Goal: Transaction & Acquisition: Purchase product/service

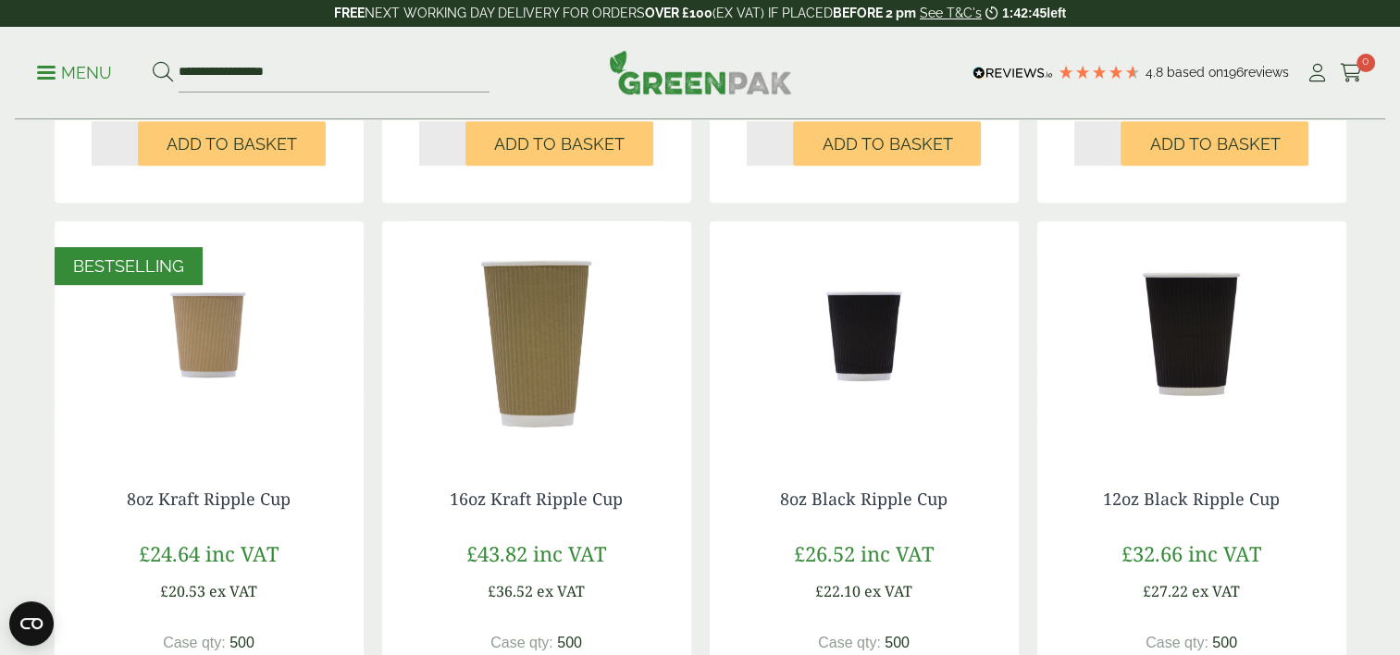
scroll to position [848, 0]
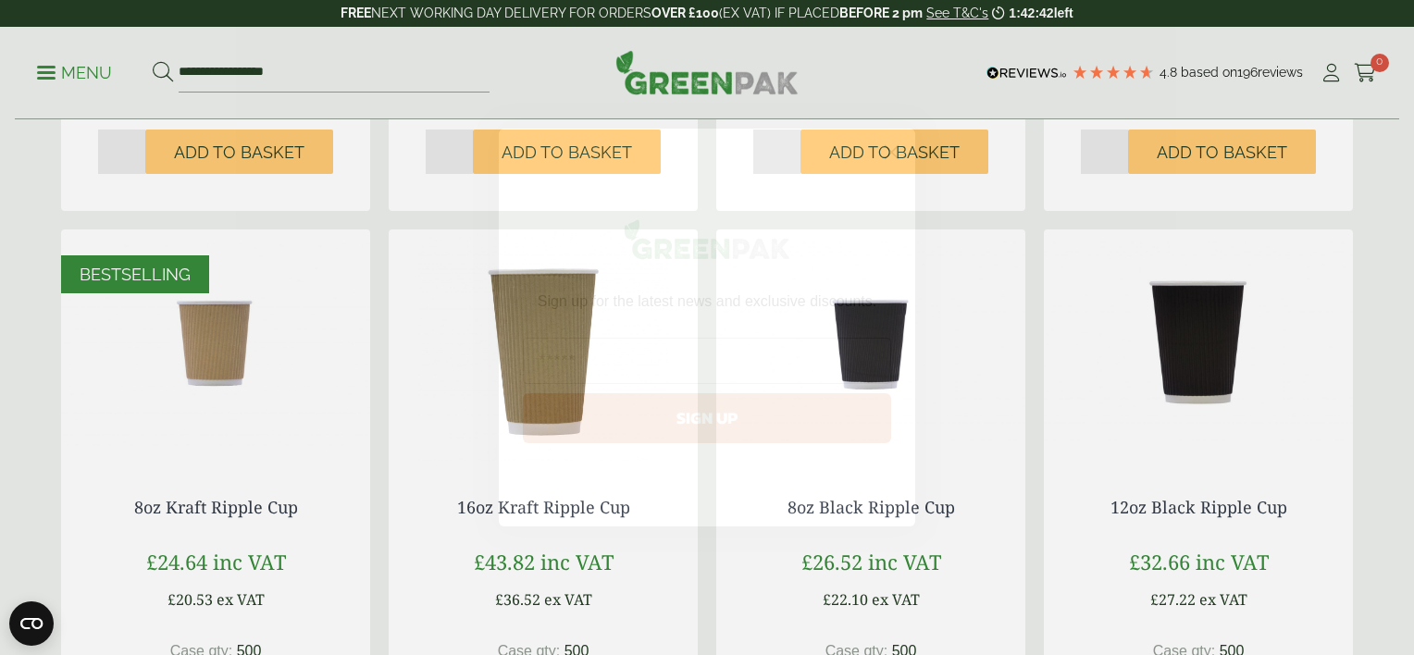
click at [887, 155] on icon "Close dialog" at bounding box center [891, 152] width 13 height 13
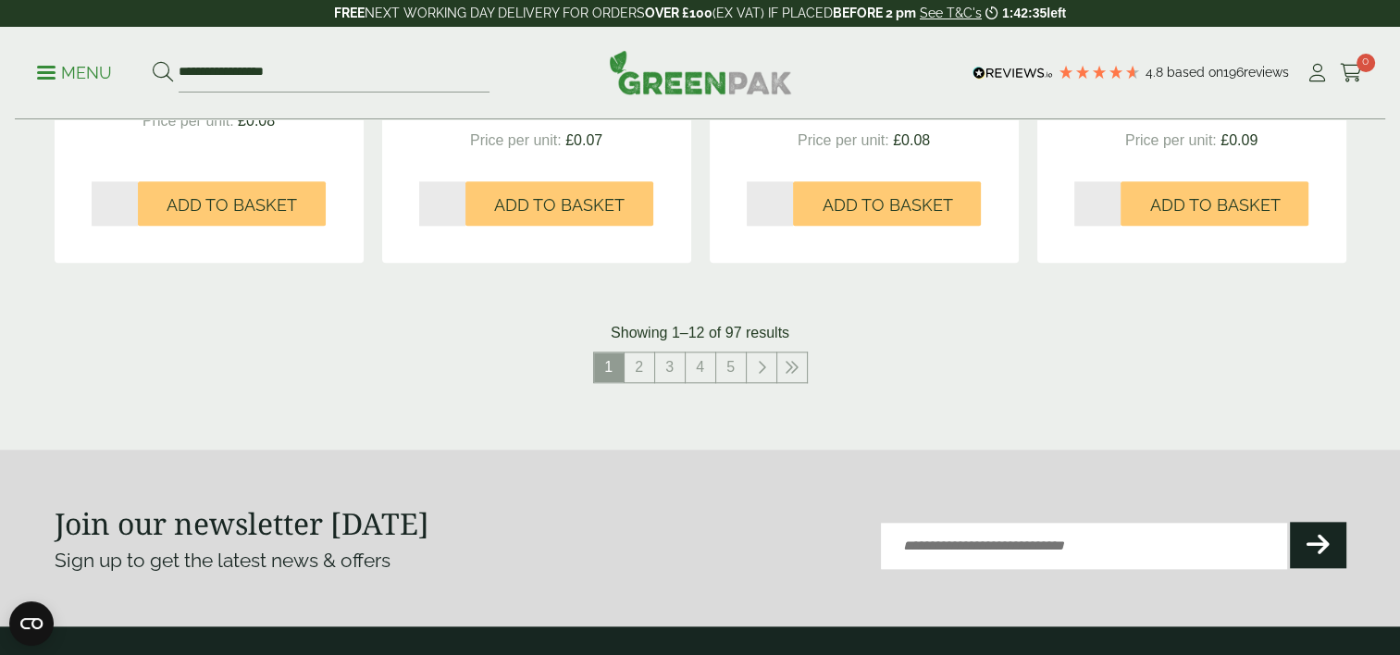
scroll to position [2003, 0]
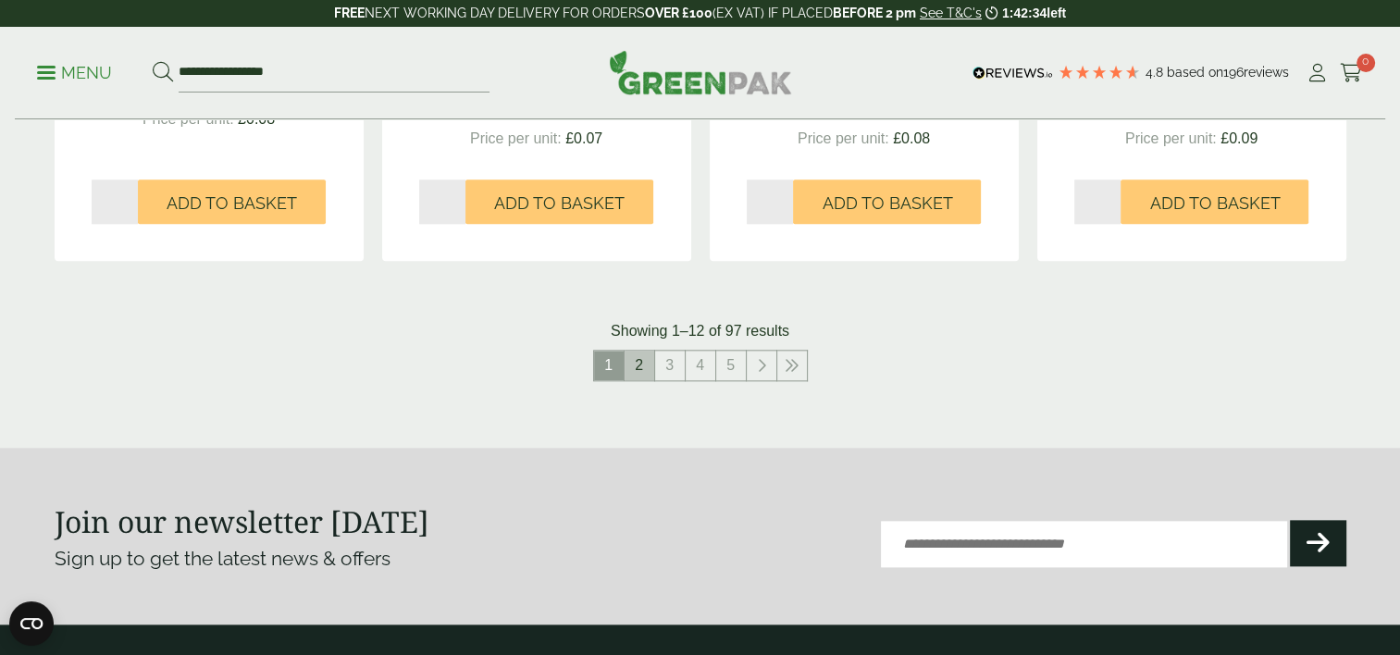
click at [640, 368] on link "2" at bounding box center [640, 366] width 30 height 30
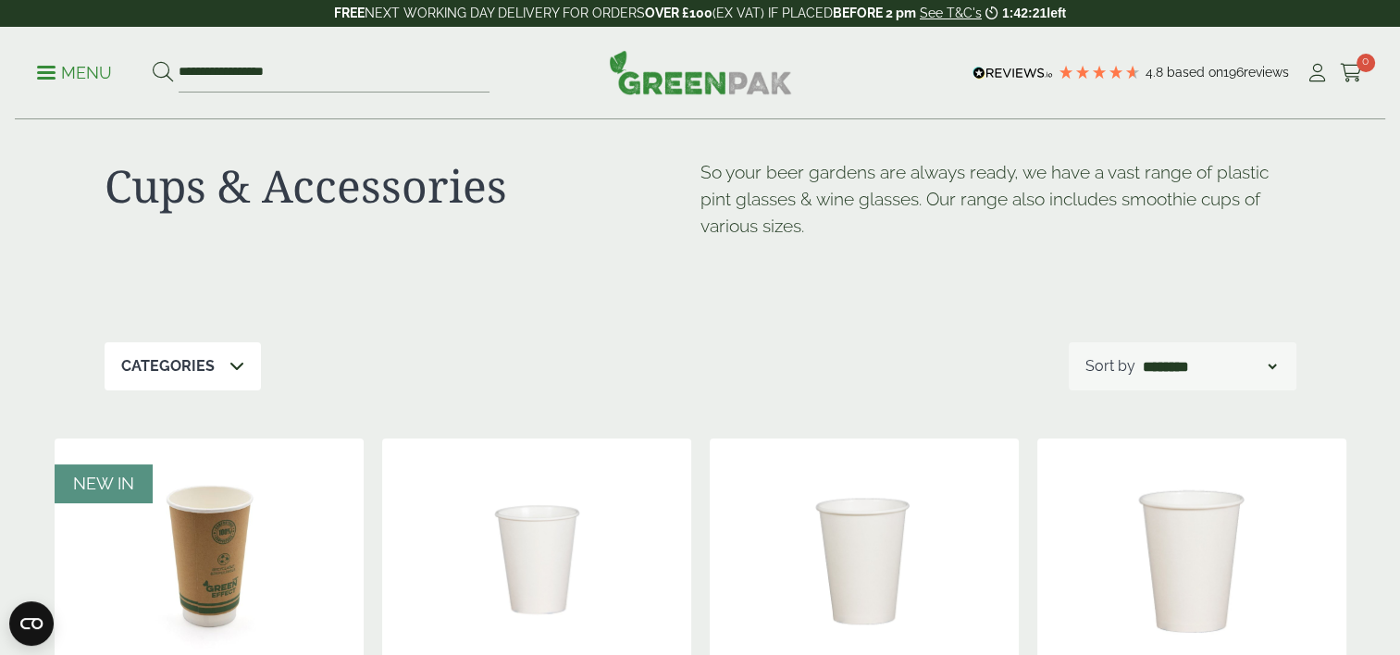
scroll to position [13, 0]
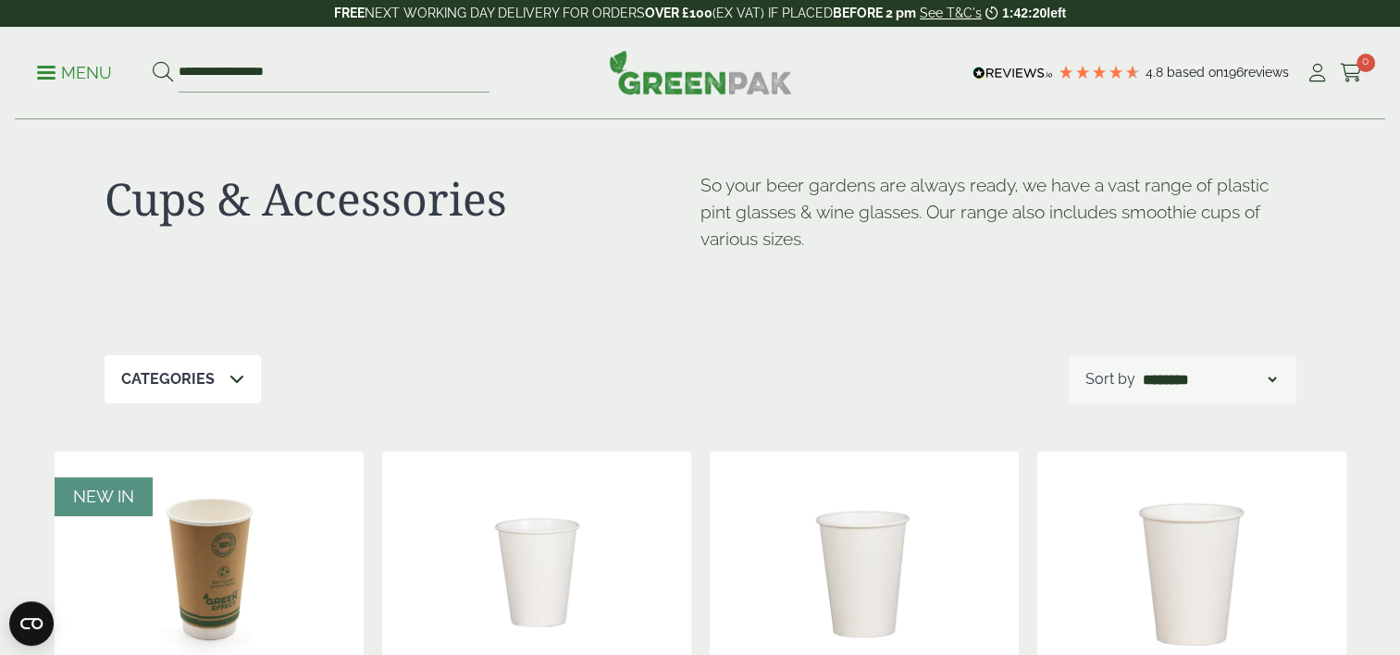
click at [244, 386] on div "Categories" at bounding box center [183, 379] width 156 height 48
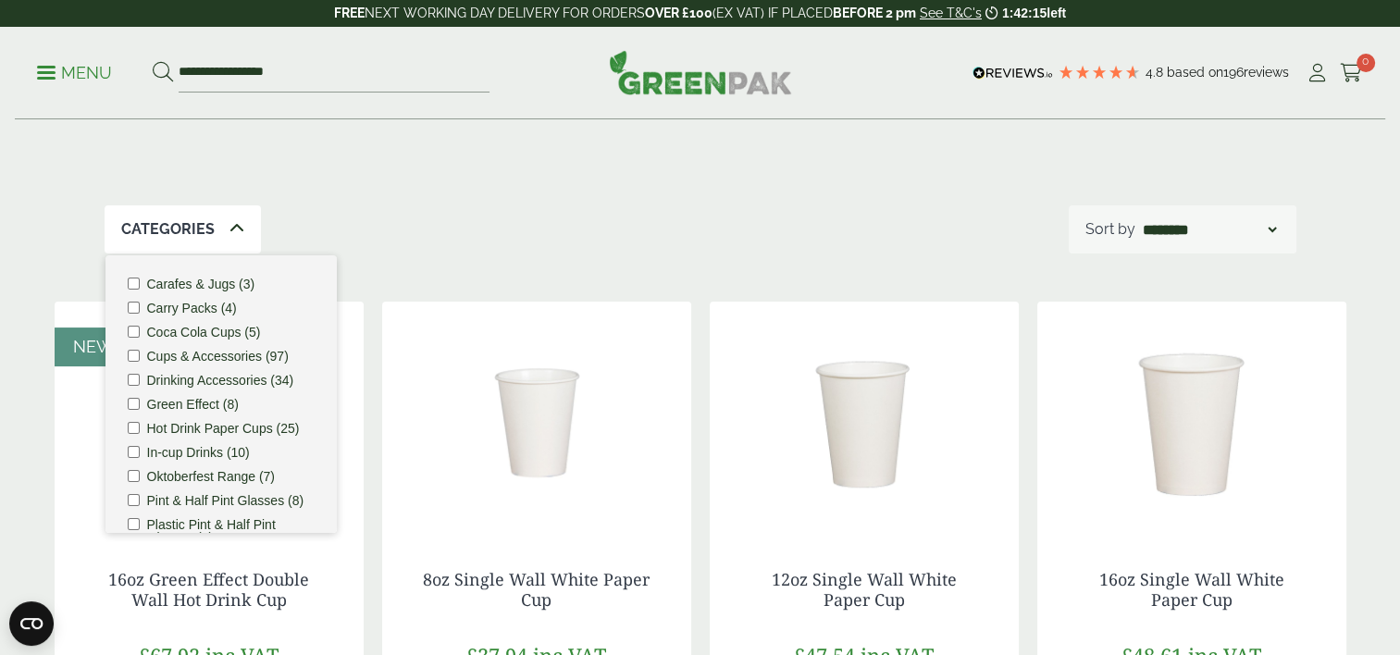
scroll to position [159, 0]
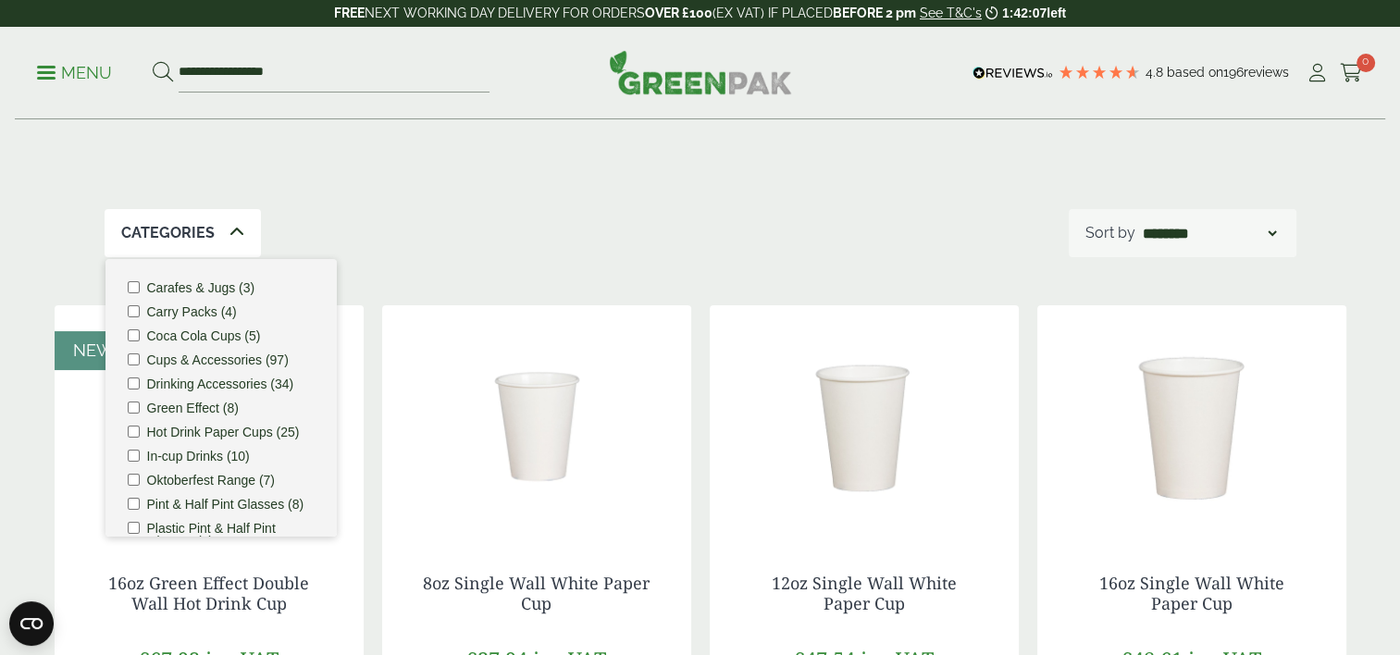
click at [139, 429] on li "Hot Drink Paper Cups (25)" at bounding box center [221, 432] width 187 height 13
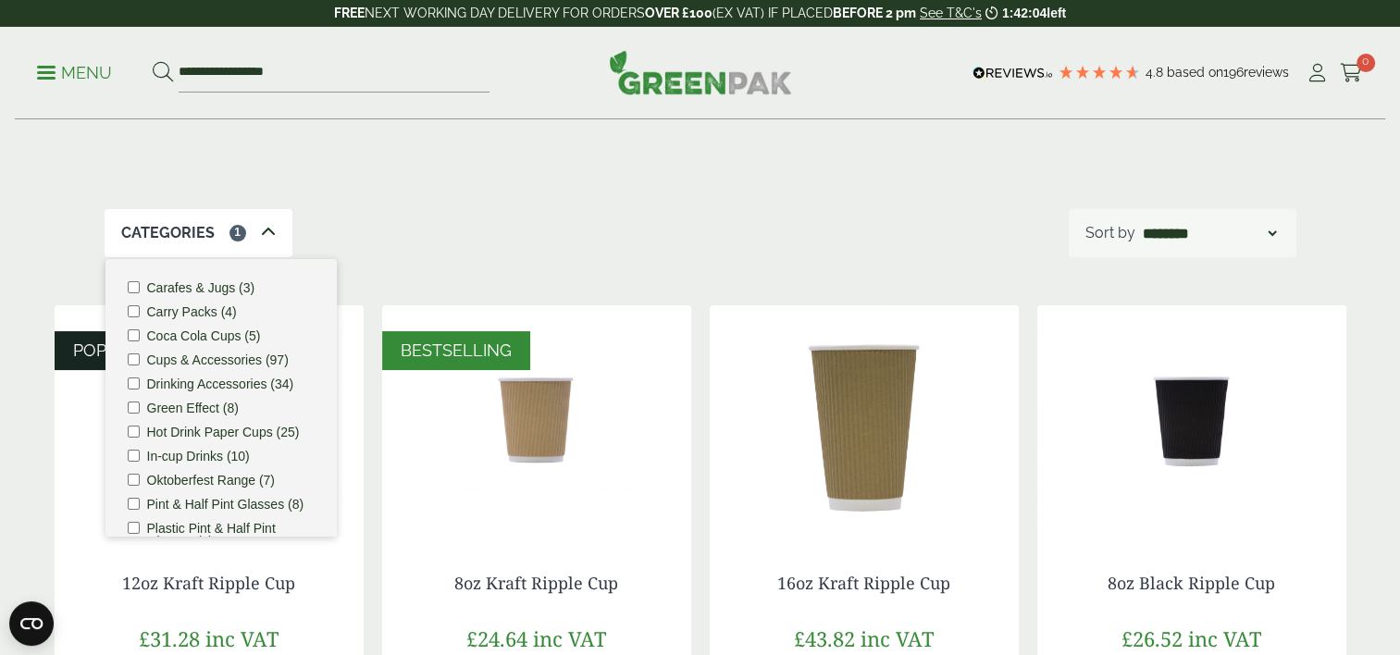
click at [581, 205] on div "Cups & Accessories So your beer gardens are always ready, we have a vast range …" at bounding box center [701, 85] width 1192 height 248
click at [1196, 234] on select "**********" at bounding box center [1209, 233] width 141 height 22
select select "*********"
click at [1139, 222] on select "**********" at bounding box center [1209, 233] width 141 height 22
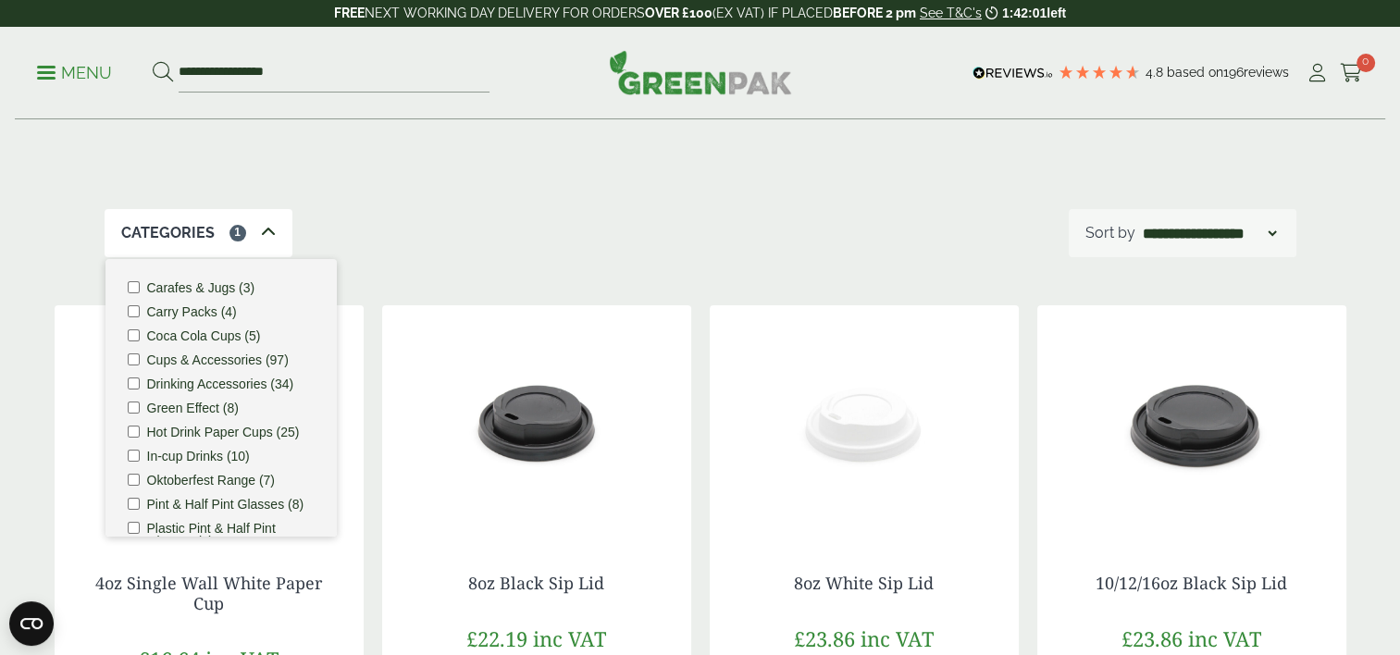
click at [281, 233] on div "Categories 1" at bounding box center [199, 233] width 188 height 48
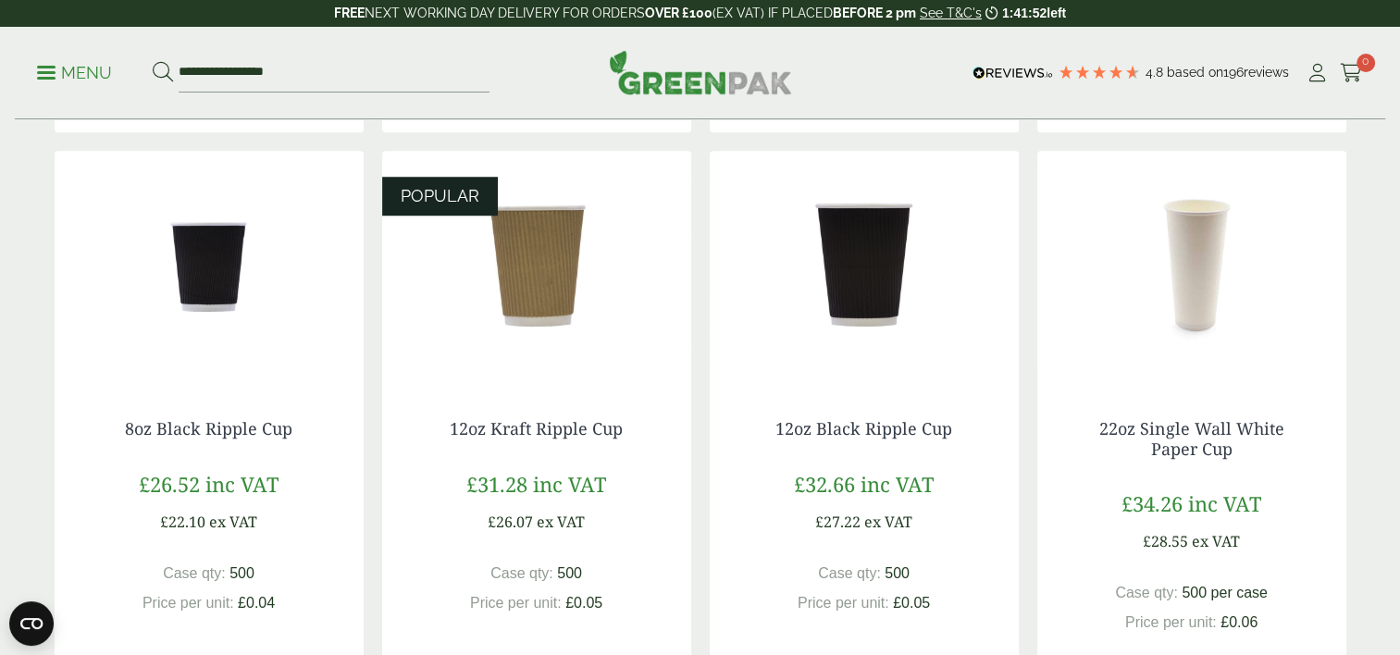
scroll to position [1534, 0]
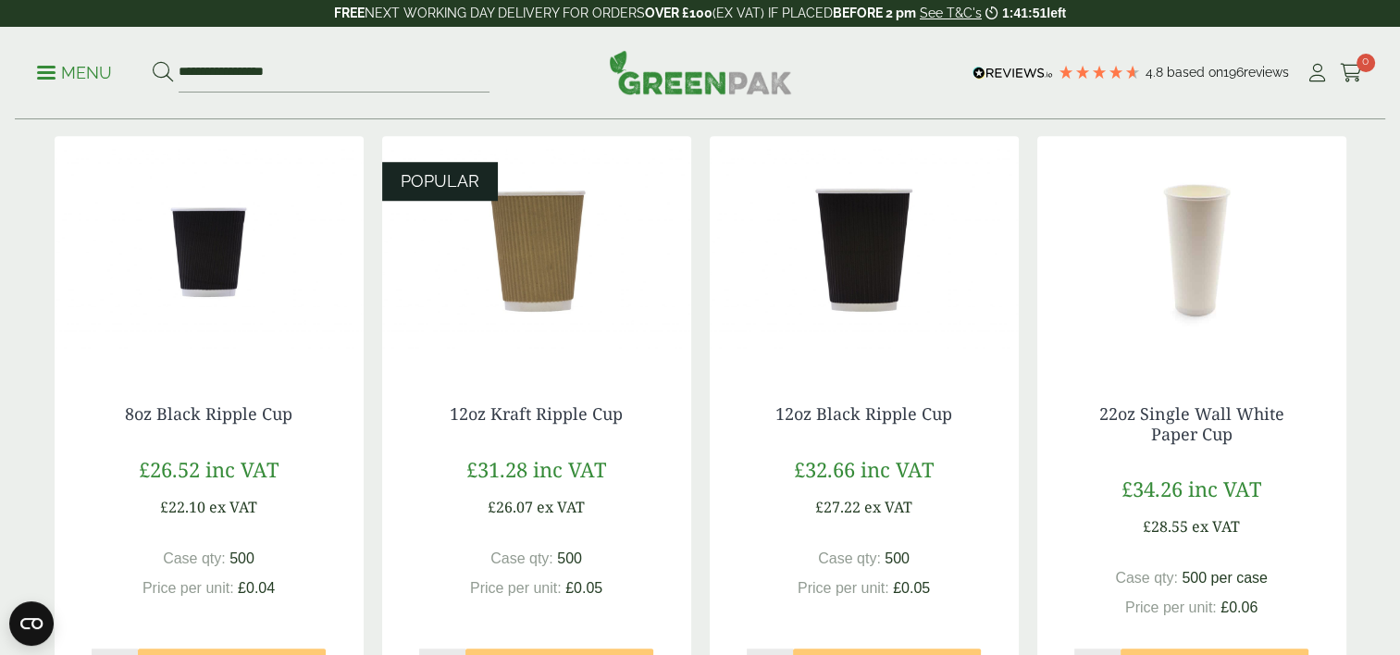
click at [888, 241] on img at bounding box center [864, 251] width 309 height 231
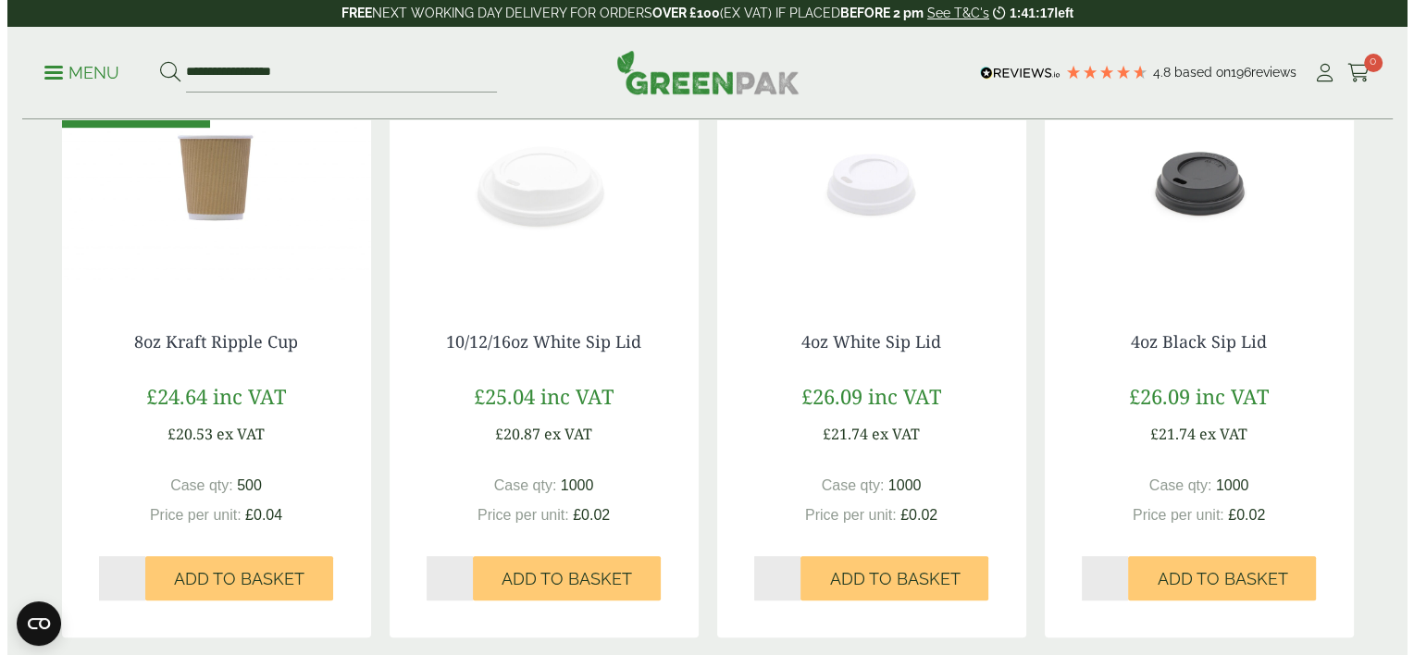
scroll to position [1110, 0]
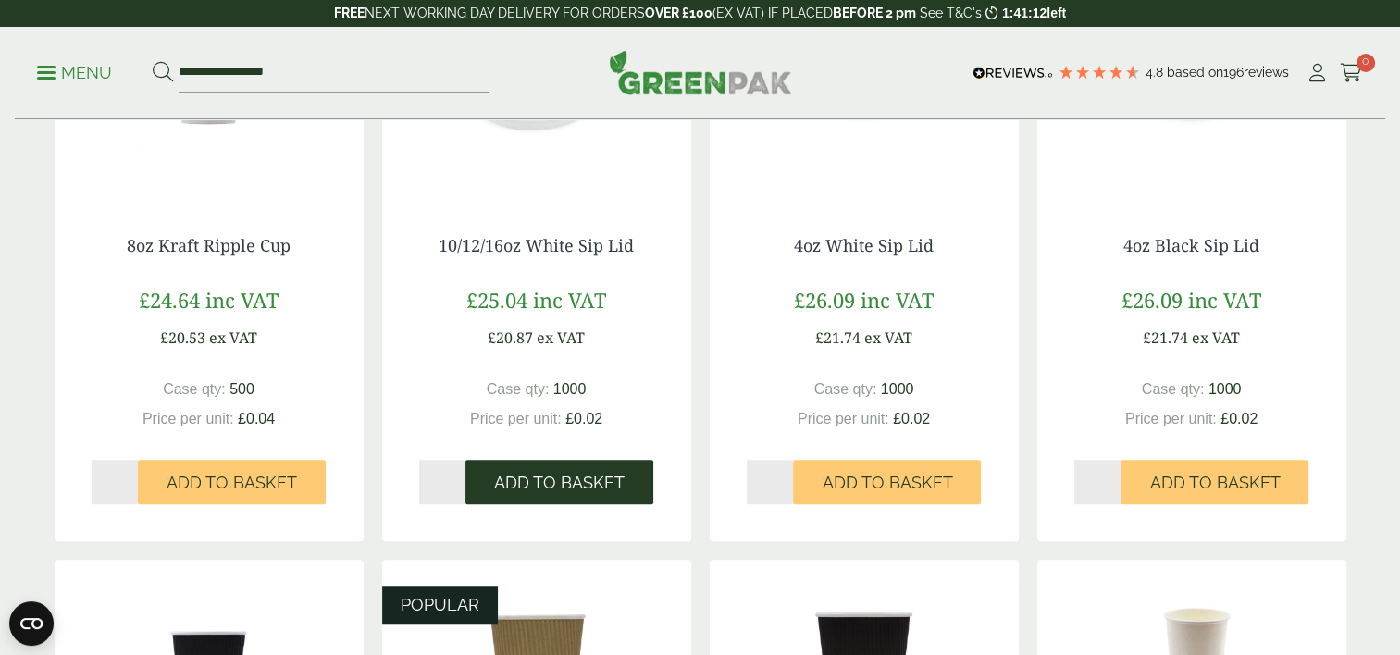
click at [510, 491] on span "Add to Basket" at bounding box center [559, 483] width 130 height 20
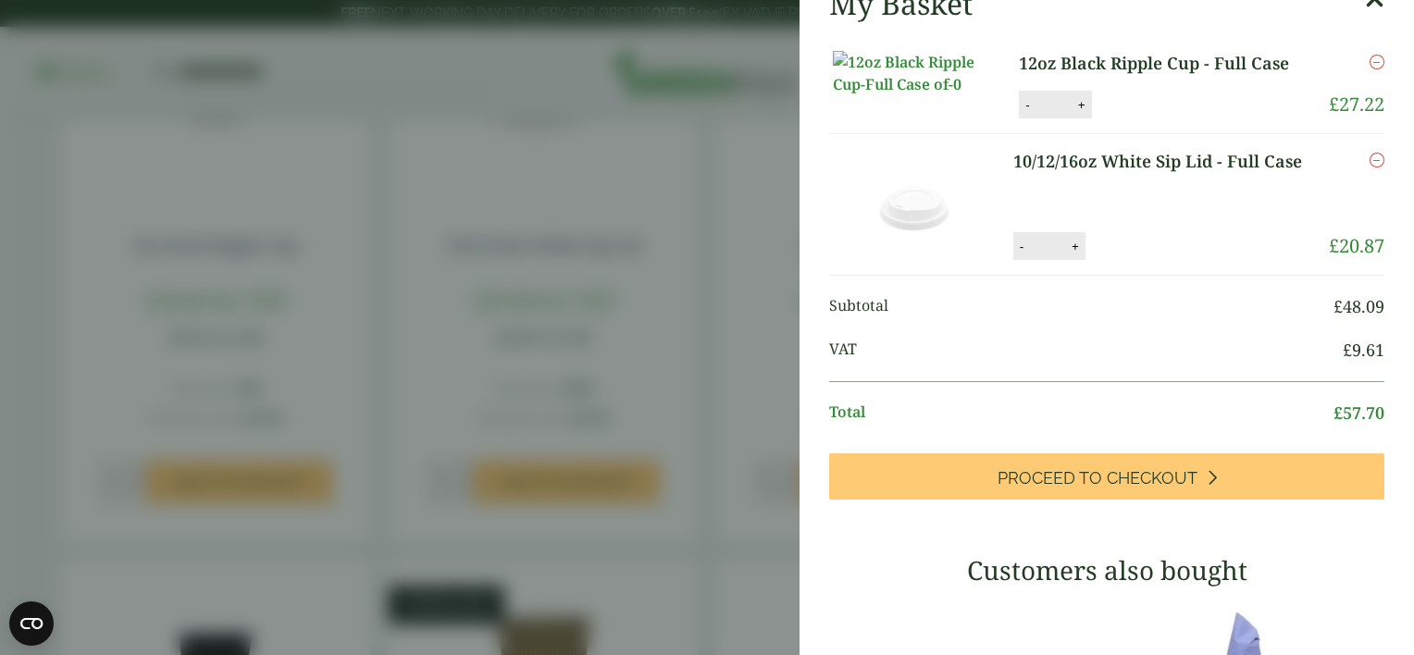
scroll to position [0, 0]
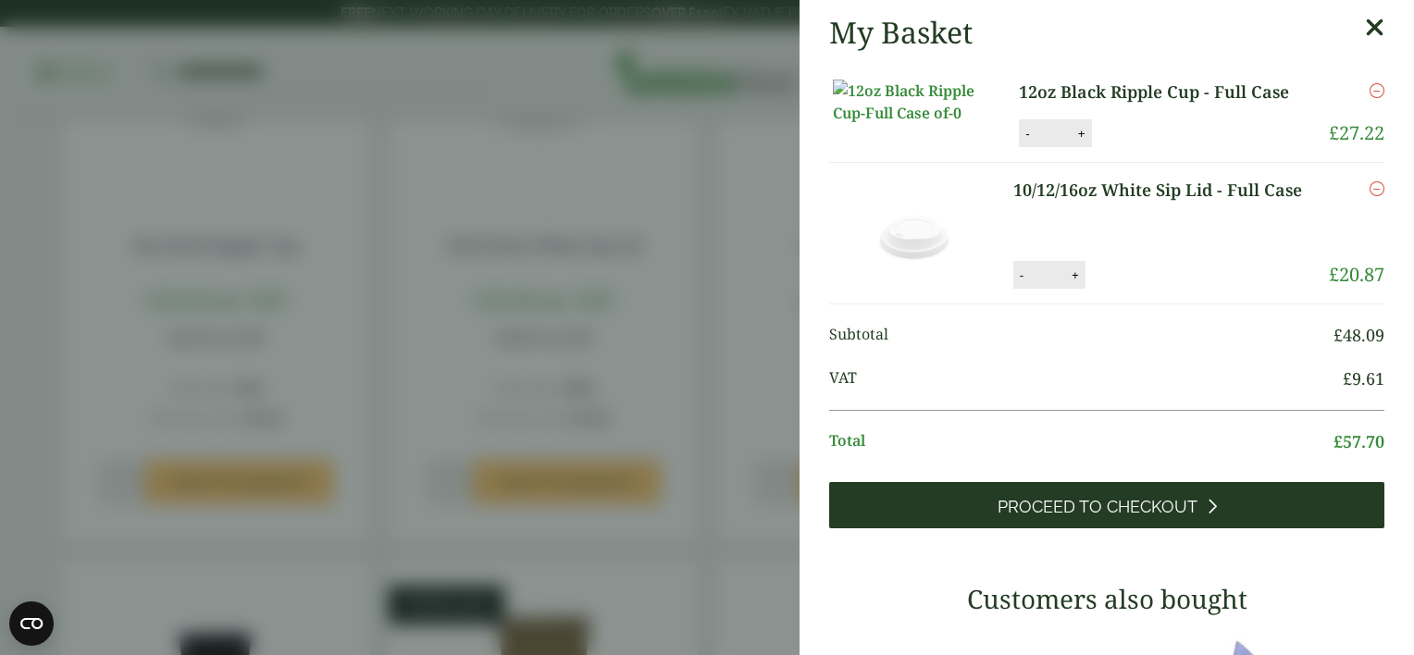
click at [944, 528] on link "Proceed to Checkout" at bounding box center [1106, 505] width 555 height 46
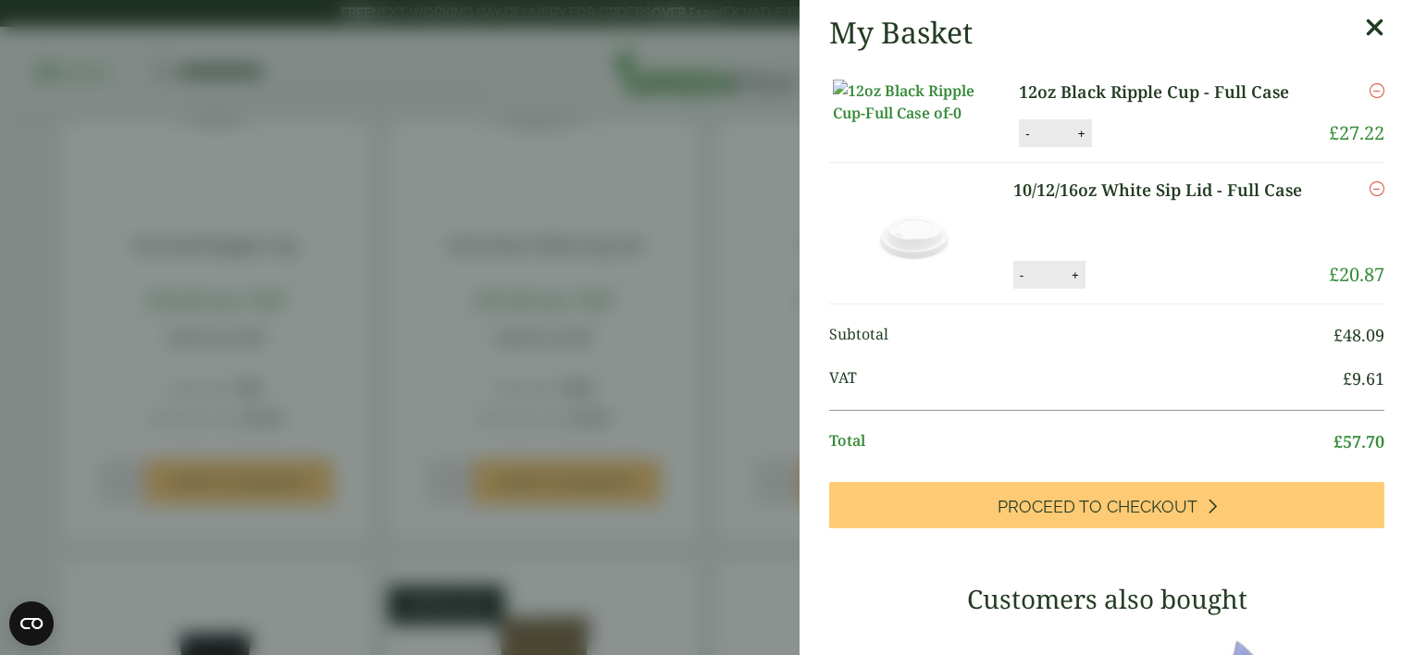
click at [1357, 33] on div "My Basket 12oz Black Ripple Cup - Full Case 12oz Black Ripple Cup - Full Case q…" at bounding box center [1106, 618] width 614 height 1237
click at [1144, 91] on link "12oz Black Ripple Cup - Full Case" at bounding box center [1164, 92] width 290 height 25
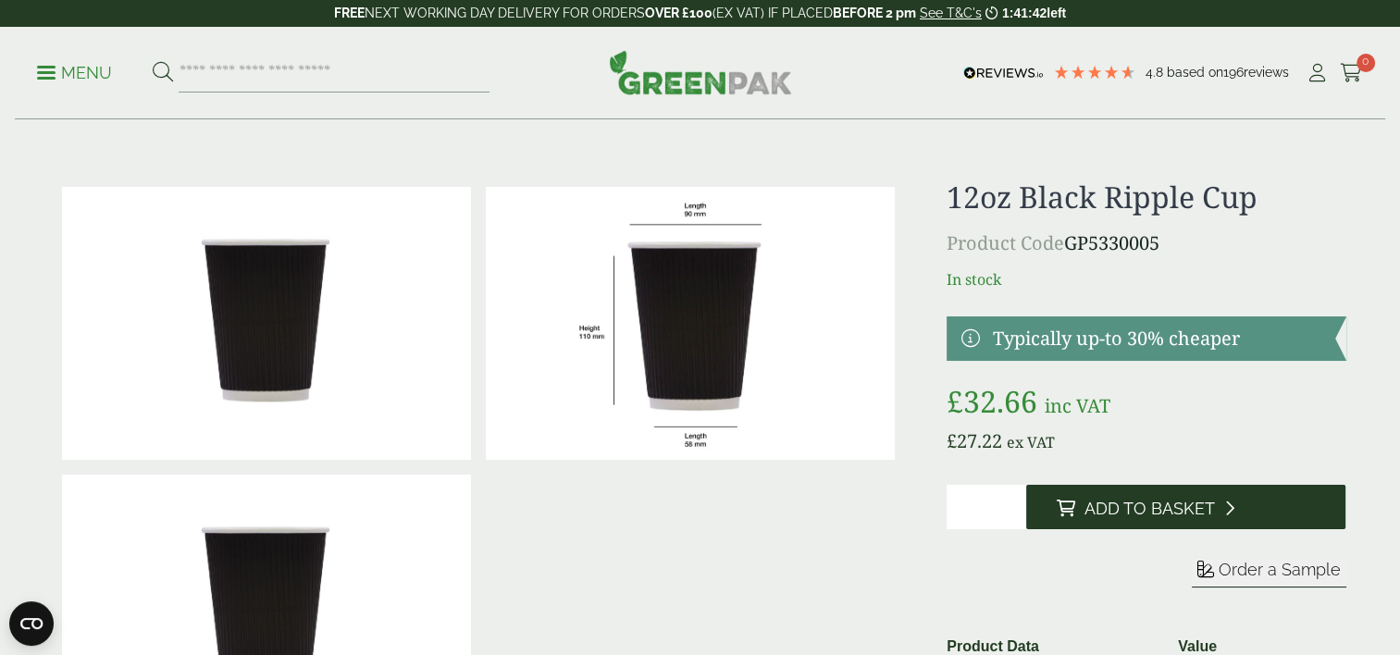
click at [1114, 500] on span "Add to Basket" at bounding box center [1148, 509] width 130 height 20
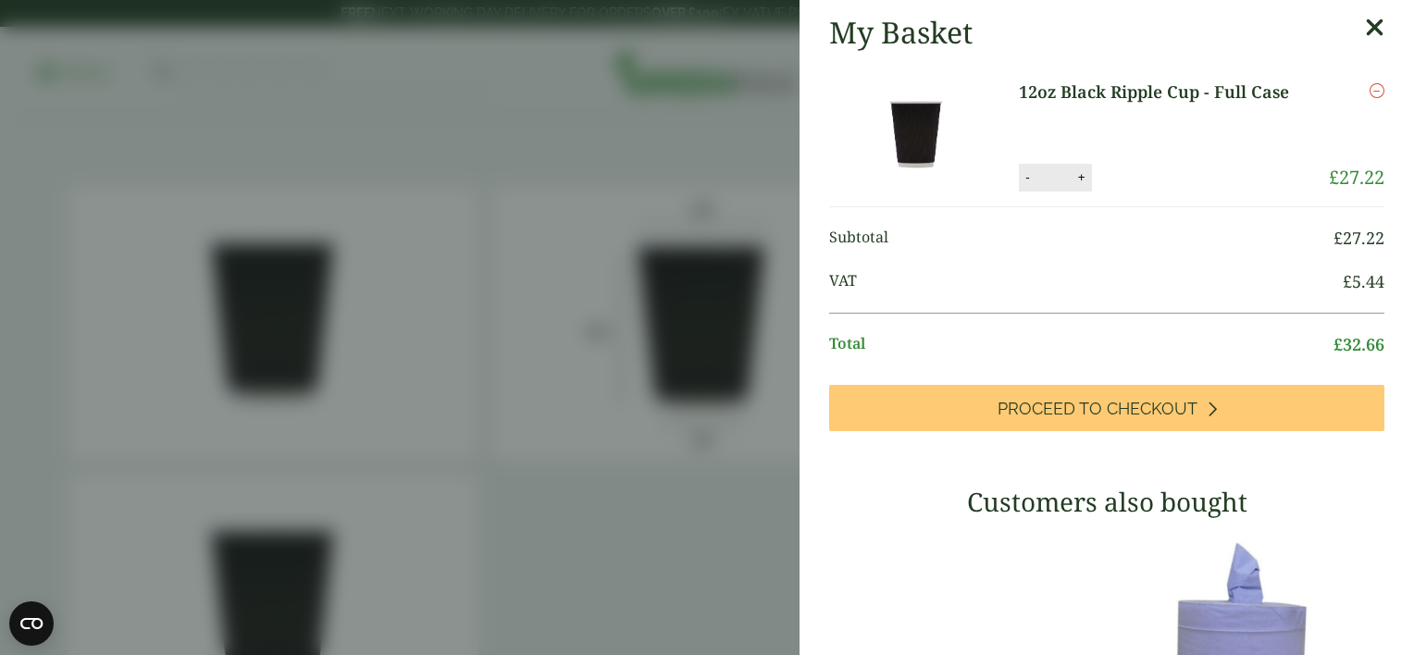
click at [1365, 16] on icon at bounding box center [1374, 28] width 19 height 26
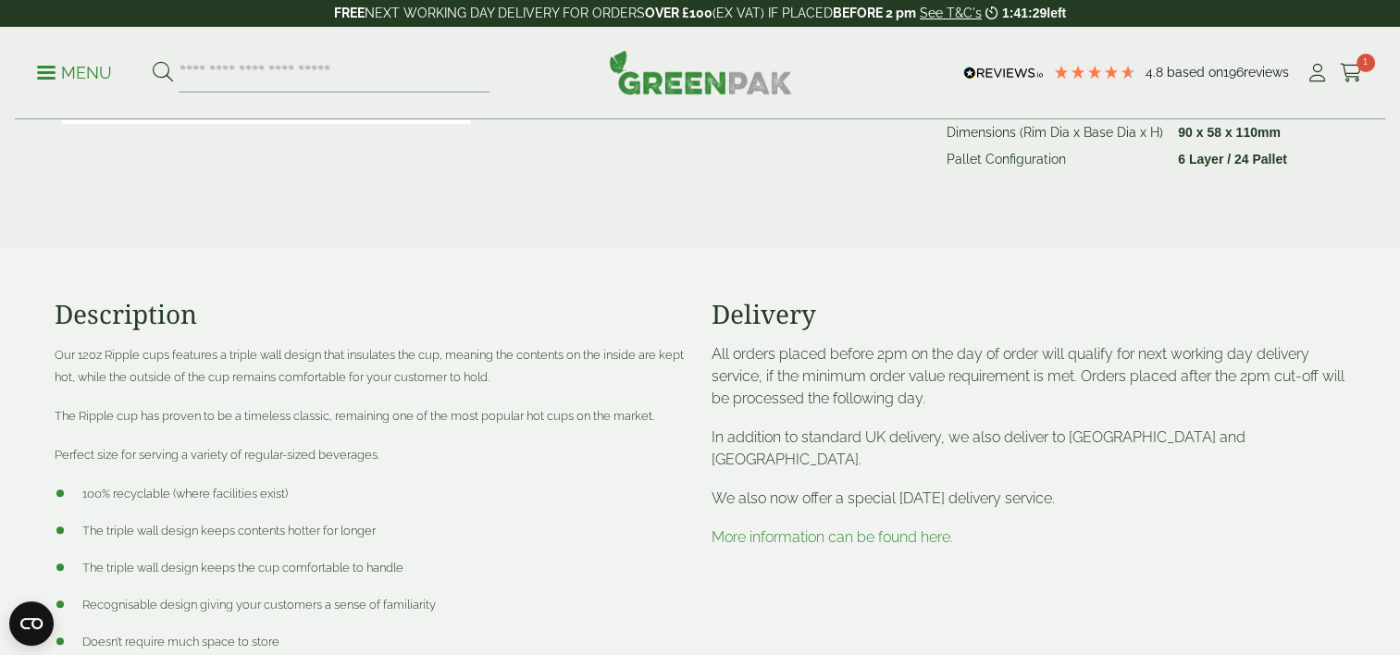
scroll to position [749, 0]
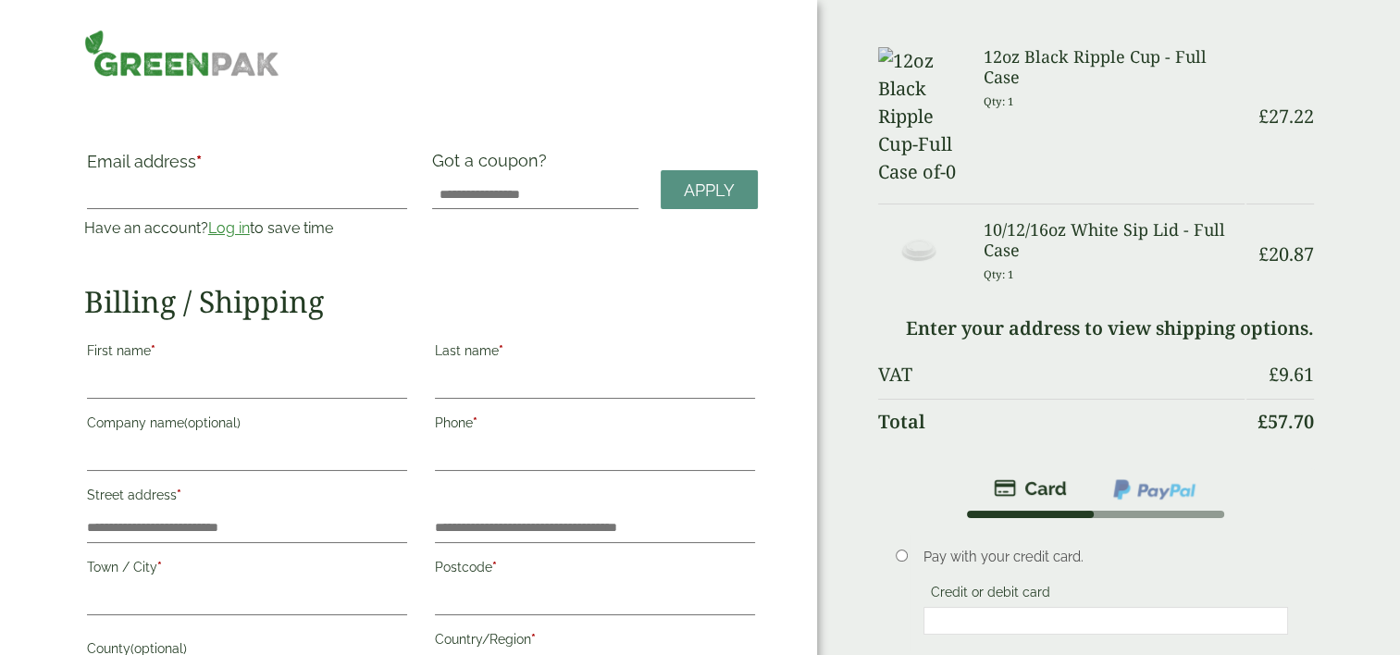
click at [1098, 54] on h3 "12oz Black Ripple Cup - Full Case" at bounding box center [1114, 67] width 261 height 40
